Goal: Transaction & Acquisition: Purchase product/service

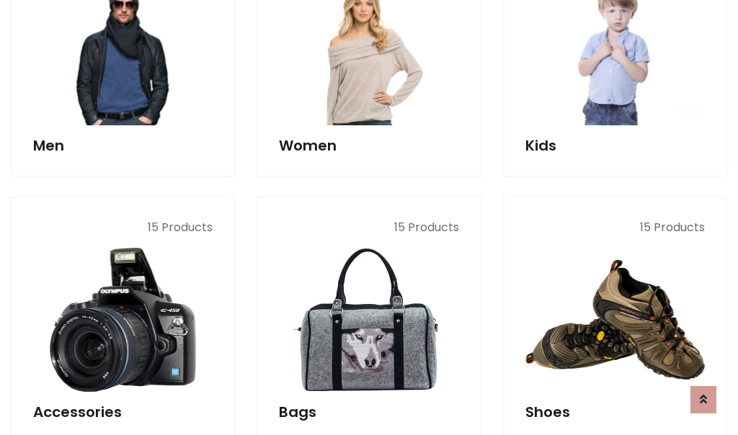
scroll to position [482, 0]
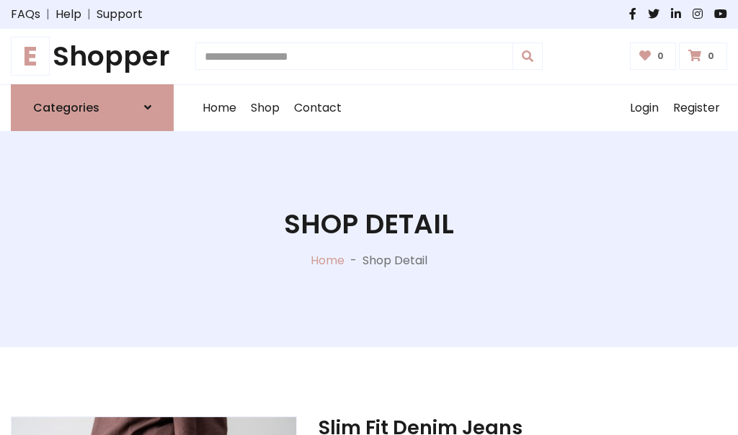
click at [92, 56] on h1 "E Shopper" at bounding box center [92, 56] width 163 height 32
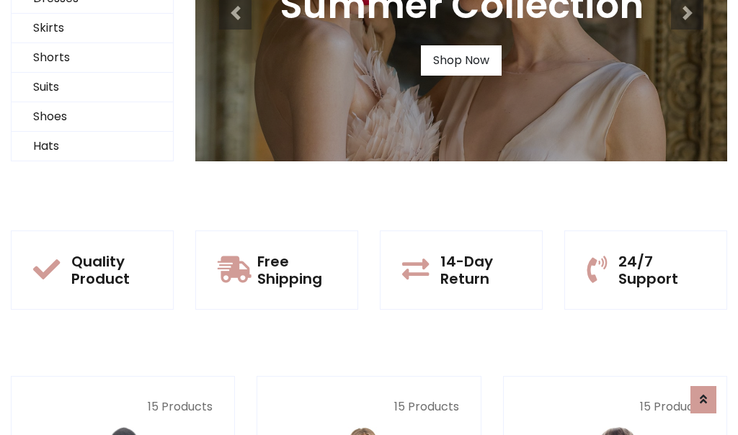
scroll to position [139, 0]
